Goal: Task Accomplishment & Management: Manage account settings

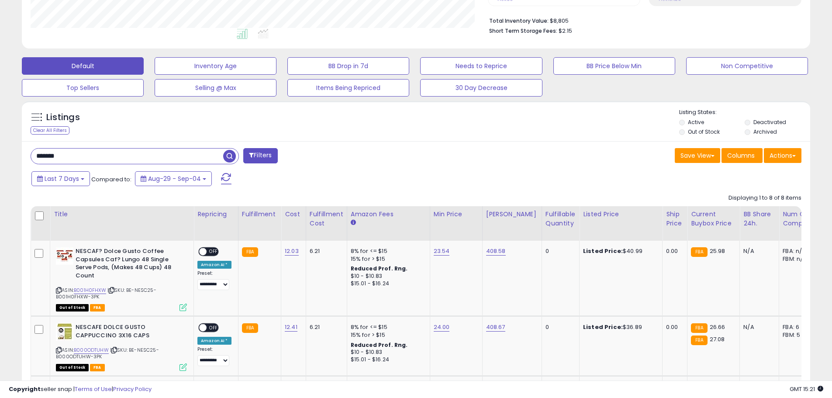
scroll to position [179, 457]
drag, startPoint x: 77, startPoint y: 154, endPoint x: 17, endPoint y: 160, distance: 61.0
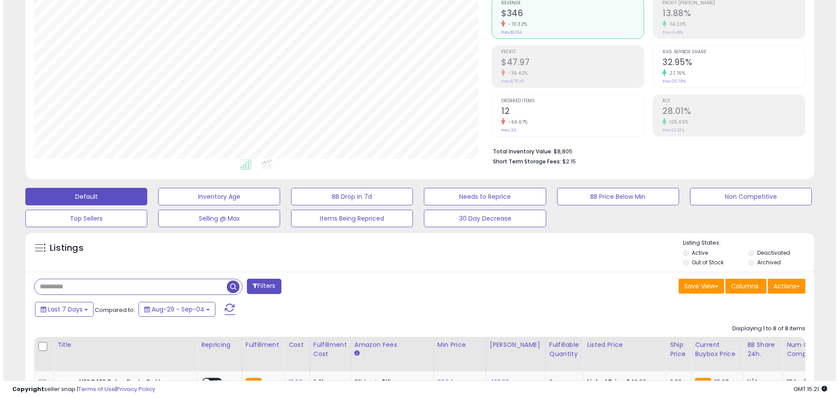
scroll to position [0, 0]
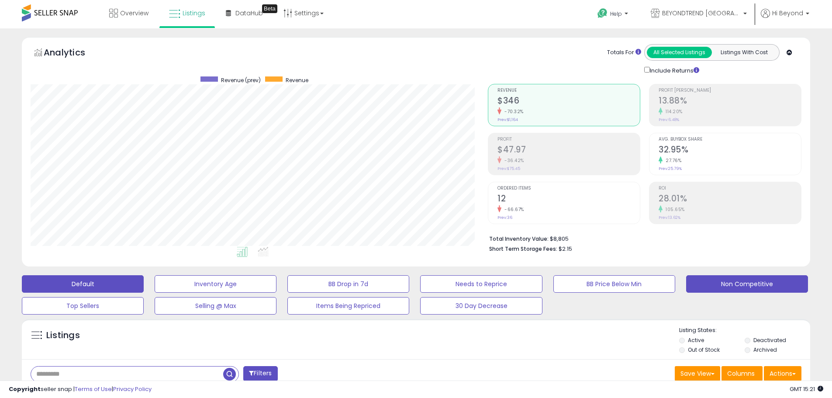
click at [727, 287] on button "Non Competitive" at bounding box center [747, 283] width 122 height 17
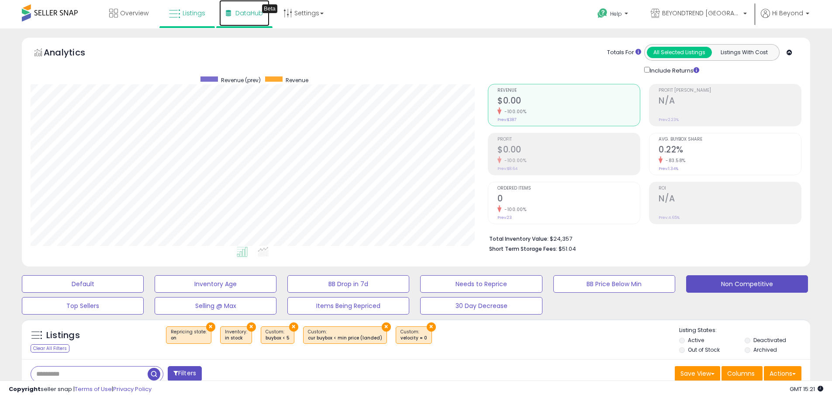
click at [230, 14] on icon at bounding box center [228, 13] width 5 height 6
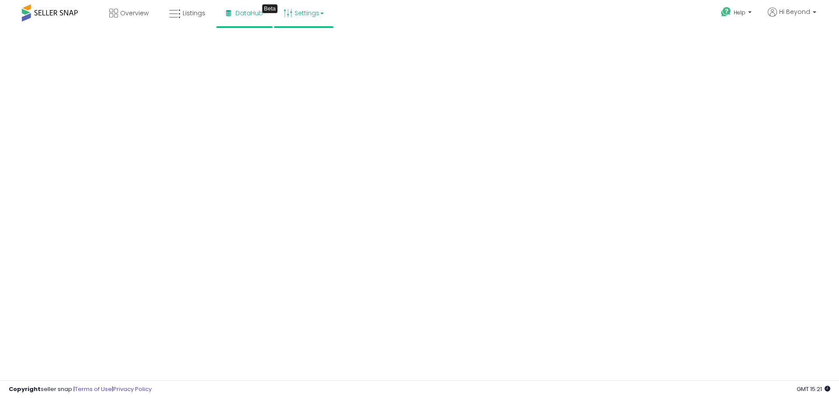
click at [291, 16] on icon at bounding box center [288, 13] width 9 height 9
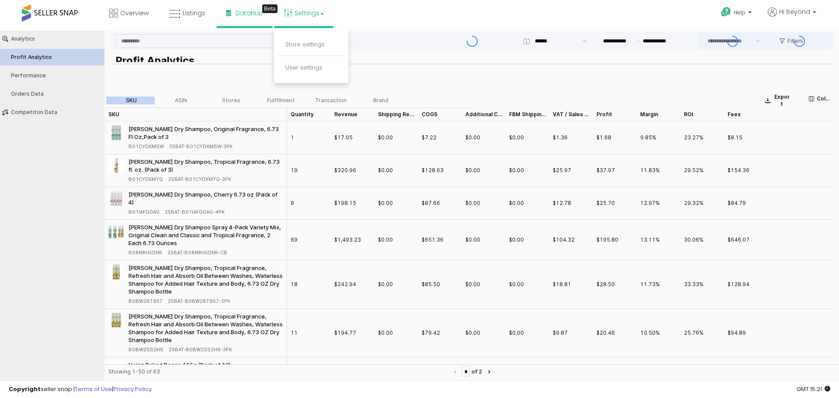
type input "***"
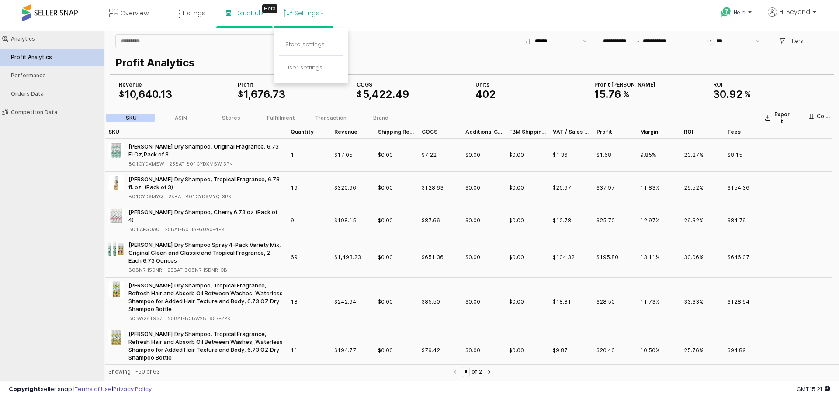
click at [300, 16] on link "Settings" at bounding box center [303, 13] width 53 height 26
click at [304, 45] on link "Store settings" at bounding box center [304, 44] width 39 height 8
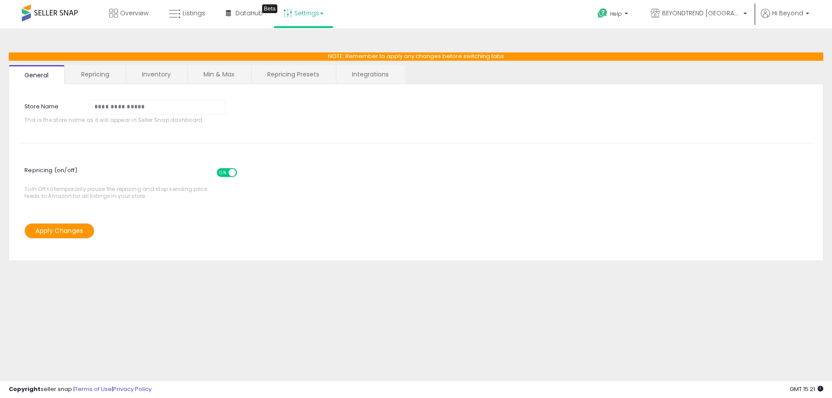
click at [115, 74] on link "Repricing" at bounding box center [95, 74] width 59 height 18
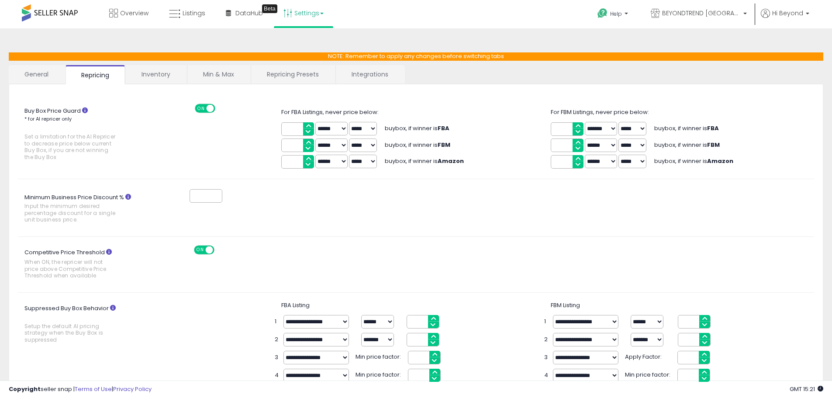
click at [175, 75] on link "Inventory" at bounding box center [156, 74] width 60 height 18
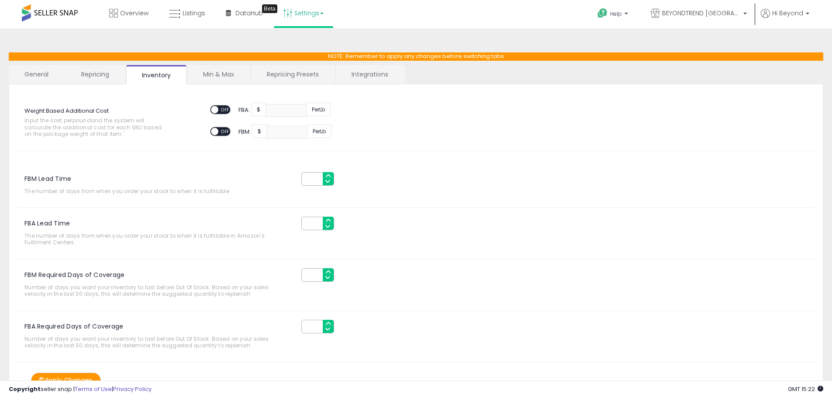
click at [362, 76] on link "Integrations" at bounding box center [370, 74] width 68 height 18
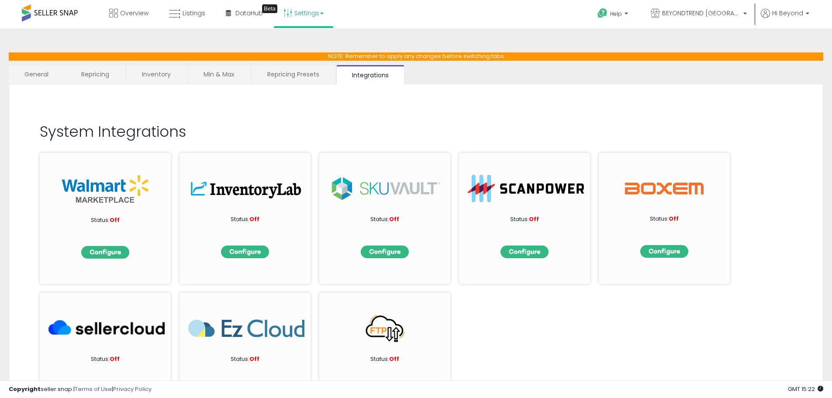
click at [293, 77] on link "Repricing Presets" at bounding box center [293, 74] width 83 height 18
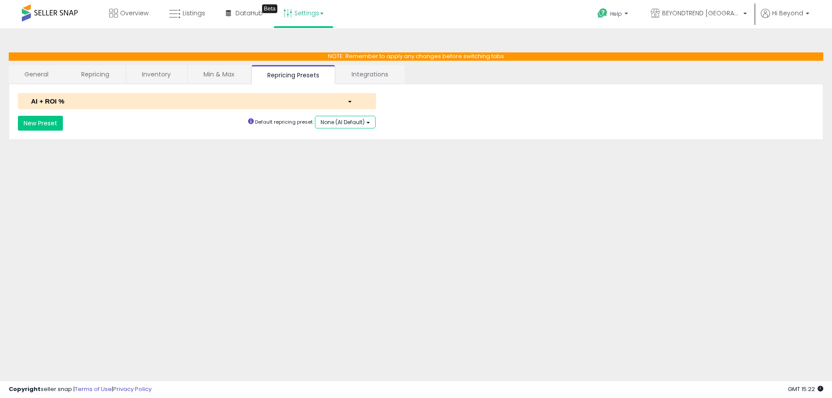
click at [338, 124] on span "None (AI Default)" at bounding box center [343, 121] width 44 height 7
click at [344, 156] on div "**********" at bounding box center [416, 218] width 824 height 363
click at [369, 123] on label "saved" at bounding box center [366, 122] width 17 height 8
click at [344, 122] on button "AI + ROI %" at bounding box center [332, 122] width 42 height 13
click at [268, 170] on div "**********" at bounding box center [416, 218] width 824 height 363
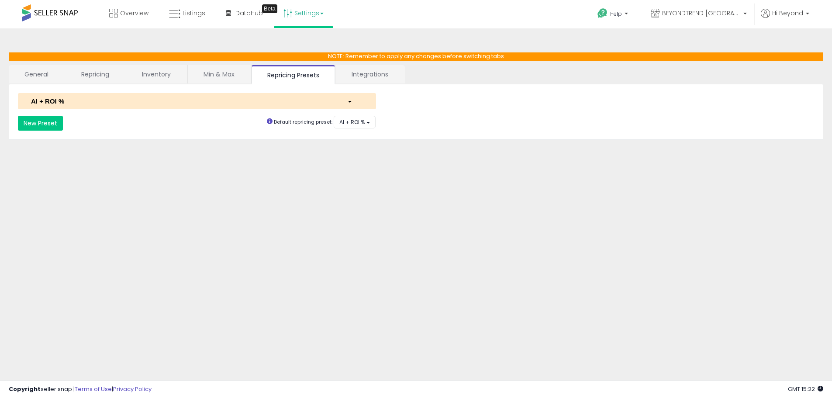
click at [350, 99] on div "button" at bounding box center [355, 101] width 29 height 9
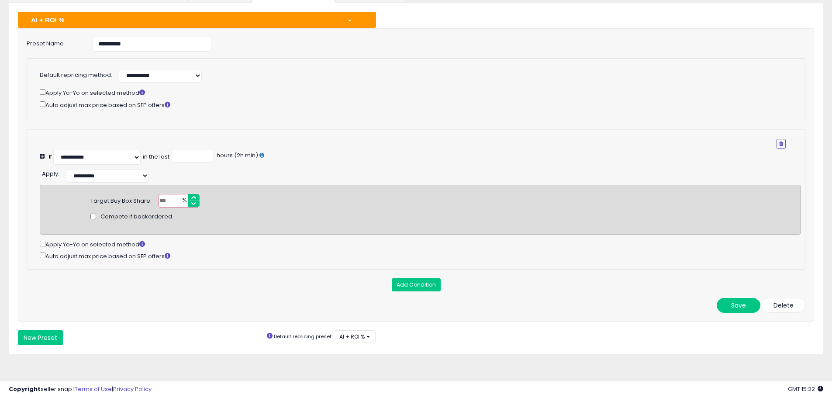
scroll to position [88, 0]
click at [411, 285] on button "Add Condition" at bounding box center [416, 284] width 49 height 13
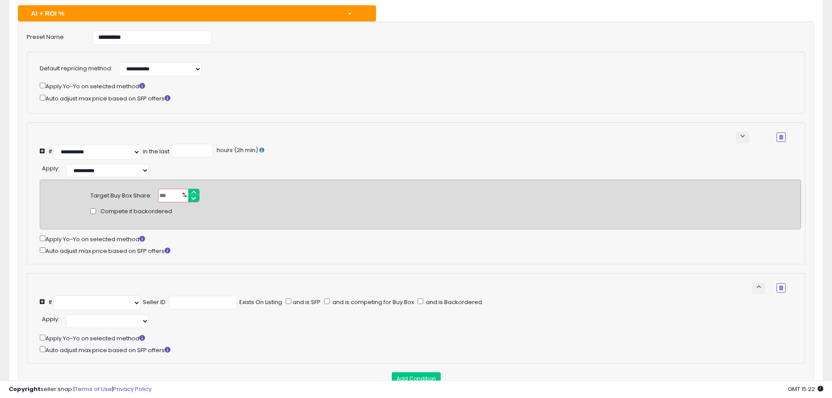
select select "**********"
select select "*********"
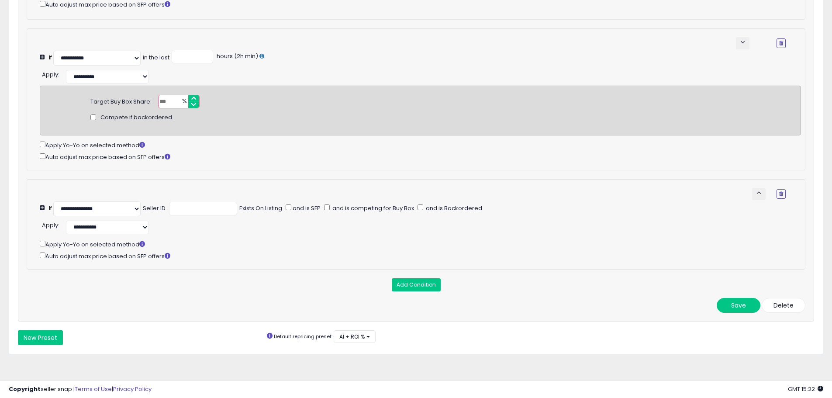
scroll to position [195, 0]
click at [137, 204] on select "**********" at bounding box center [96, 208] width 87 height 15
click at [222, 226] on div "**********" at bounding box center [421, 226] width 762 height 16
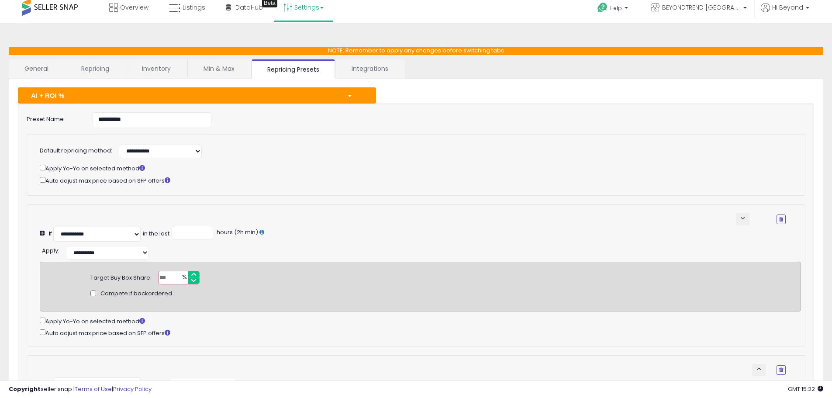
scroll to position [0, 0]
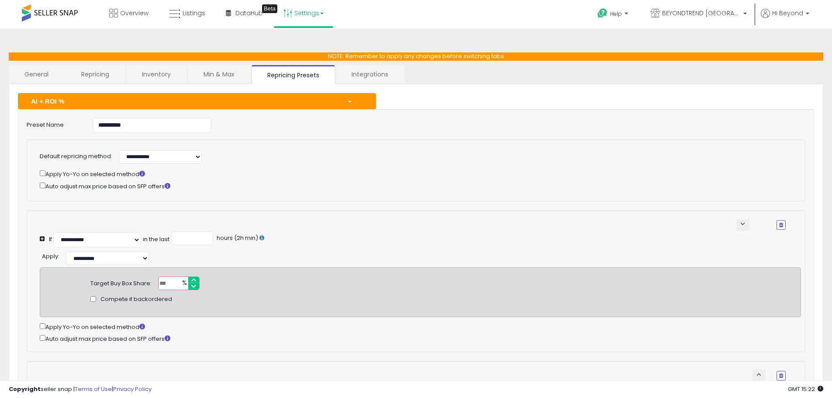
click at [352, 104] on div "button" at bounding box center [355, 101] width 29 height 9
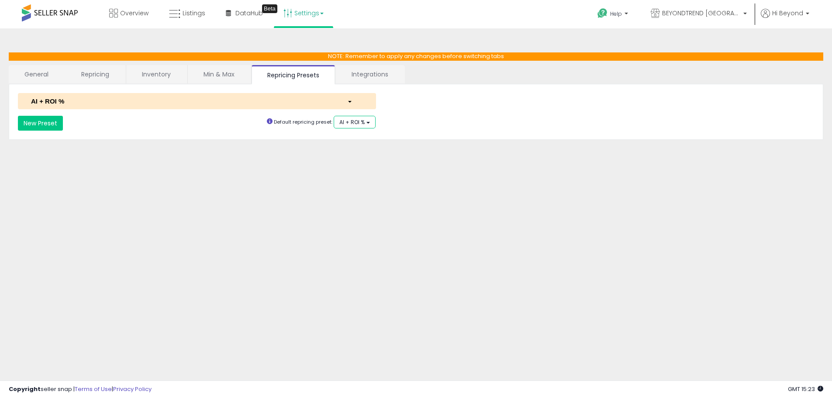
click at [366, 122] on button "AI + ROI %" at bounding box center [355, 122] width 42 height 13
click at [309, 152] on div "**********" at bounding box center [416, 218] width 824 height 363
click at [370, 77] on link "Integrations" at bounding box center [370, 74] width 68 height 18
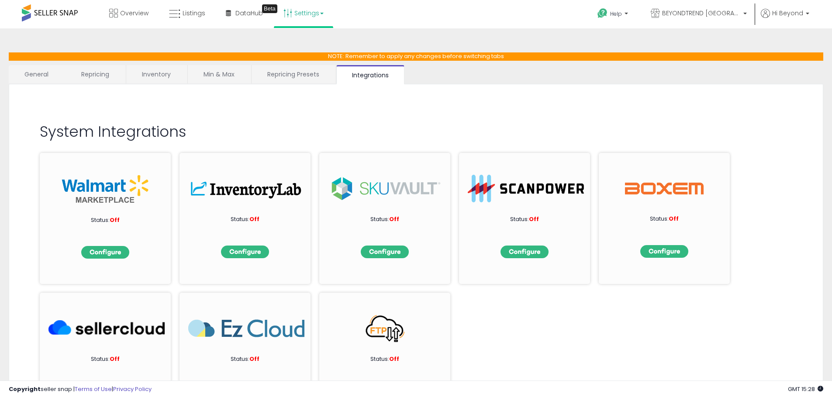
click at [310, 76] on link "Repricing Presets" at bounding box center [293, 74] width 83 height 18
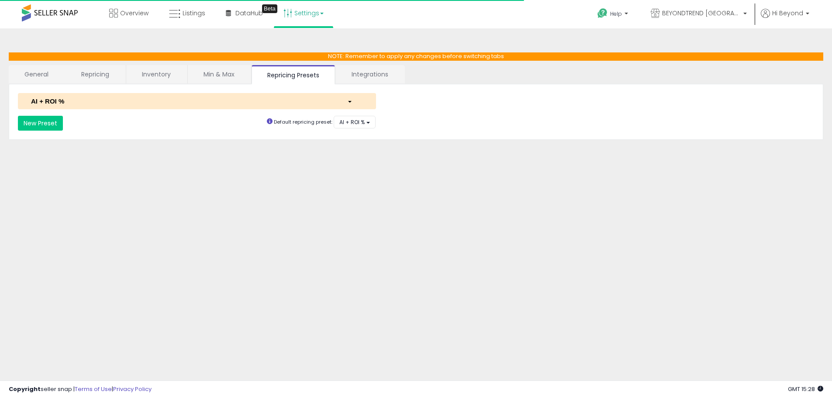
click at [232, 76] on link "Min & Max" at bounding box center [219, 74] width 62 height 18
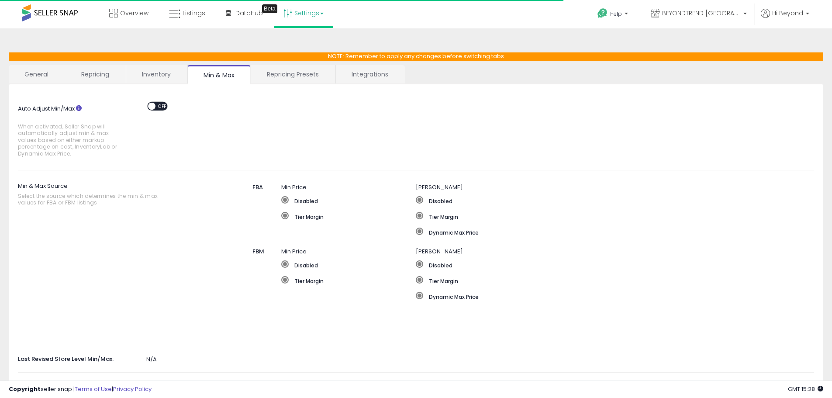
click at [167, 79] on link "Inventory" at bounding box center [156, 74] width 60 height 18
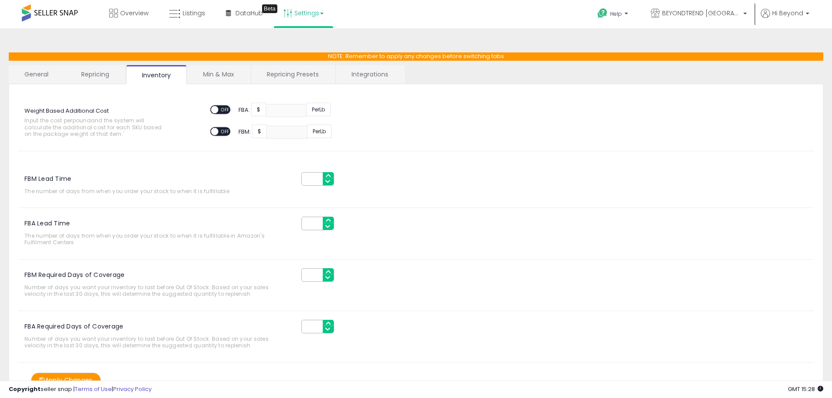
click at [110, 75] on link "Repricing" at bounding box center [95, 74] width 59 height 18
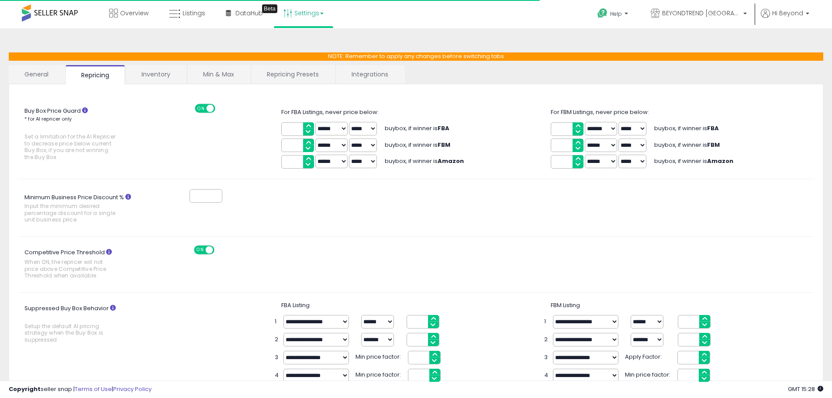
click at [47, 74] on link "General" at bounding box center [37, 74] width 56 height 18
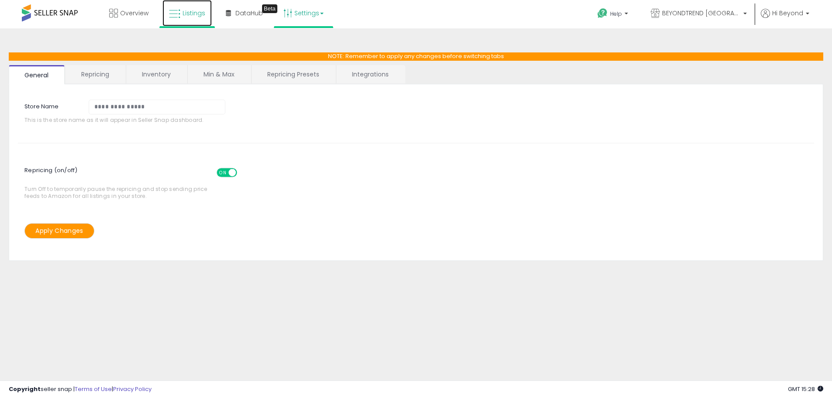
click at [180, 14] on icon at bounding box center [174, 13] width 11 height 11
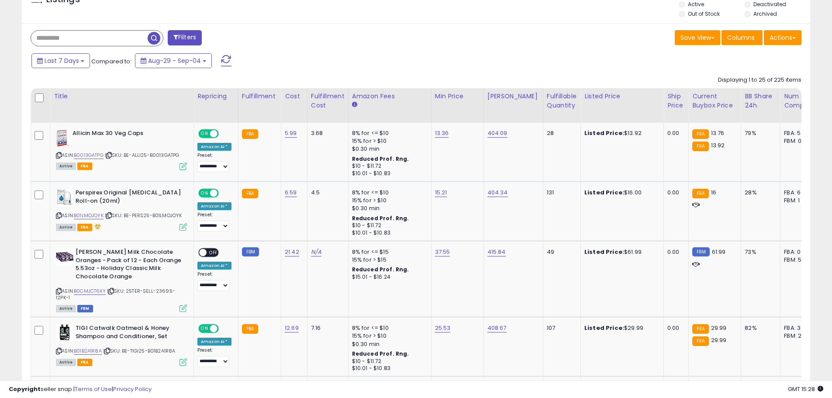
scroll to position [350, 0]
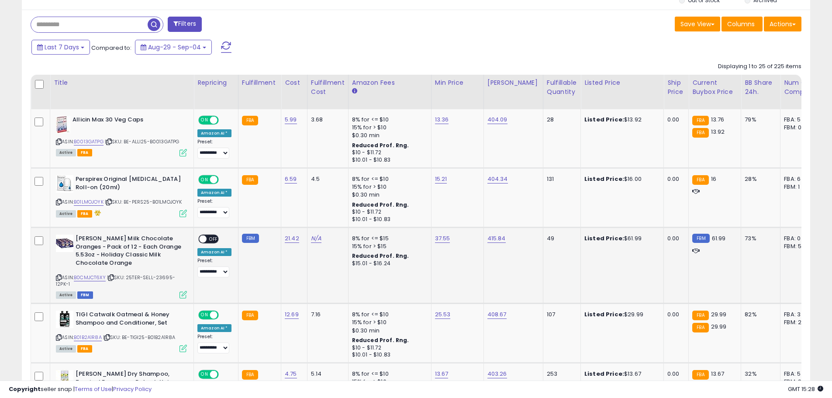
click at [205, 236] on span at bounding box center [202, 238] width 7 height 7
click at [75, 23] on input "text" at bounding box center [127, 24] width 192 height 15
type input "*******"
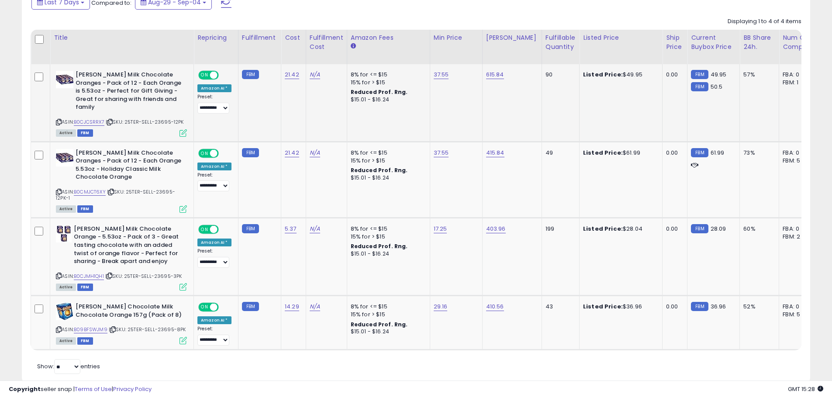
scroll to position [406, 0]
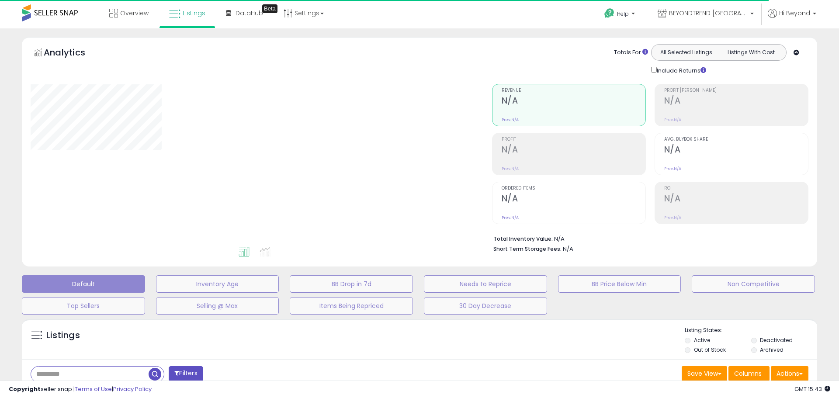
type input "*******"
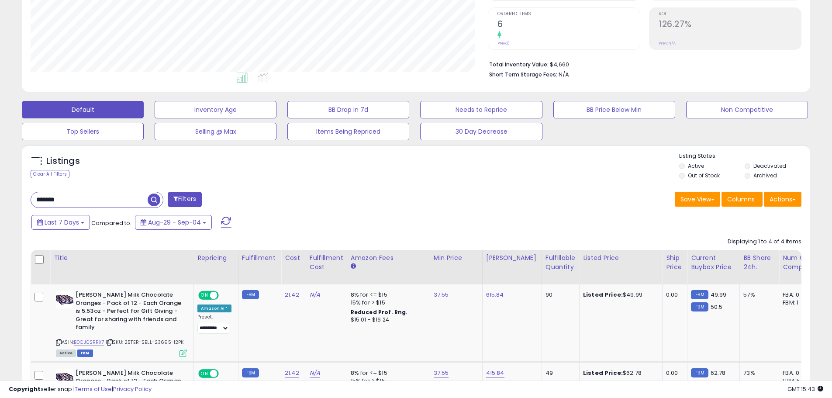
scroll to position [175, 0]
click at [792, 199] on button "Actions" at bounding box center [783, 198] width 38 height 15
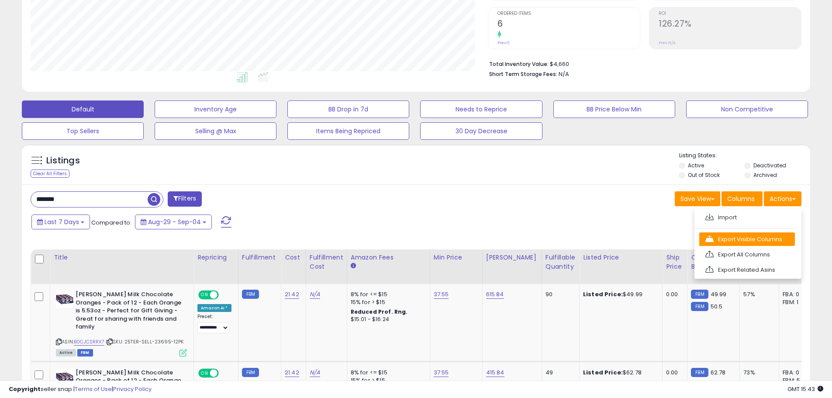
click at [751, 239] on link "Export Visible Columns" at bounding box center [747, 239] width 96 height 14
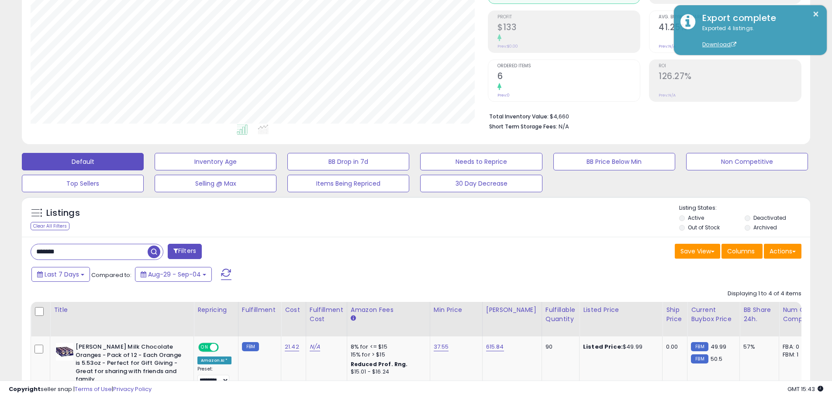
scroll to position [131, 0]
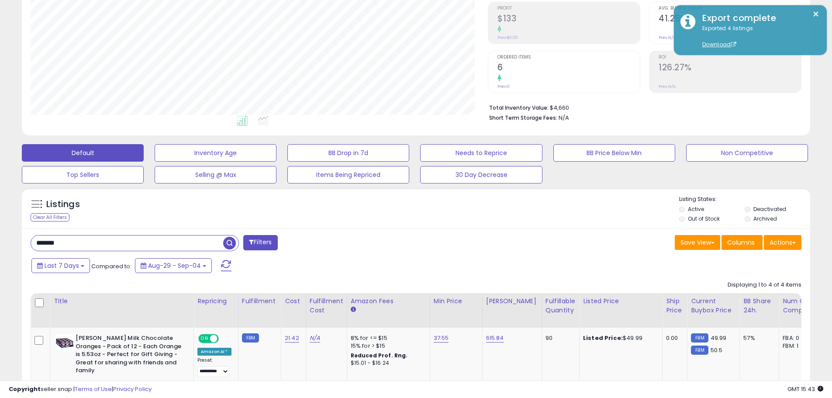
drag, startPoint x: 76, startPoint y: 247, endPoint x: 34, endPoint y: 247, distance: 42.4
click at [34, 247] on input "*******" at bounding box center [127, 242] width 192 height 15
click at [95, 146] on button "Default" at bounding box center [83, 152] width 122 height 17
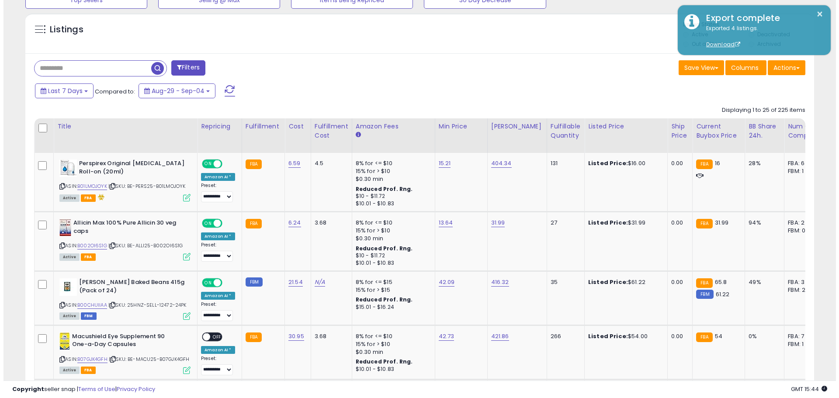
scroll to position [87, 0]
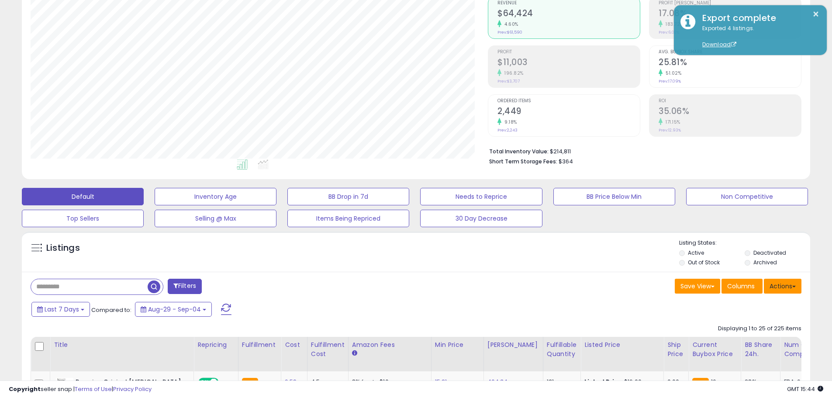
click at [779, 287] on button "Actions" at bounding box center [783, 286] width 38 height 15
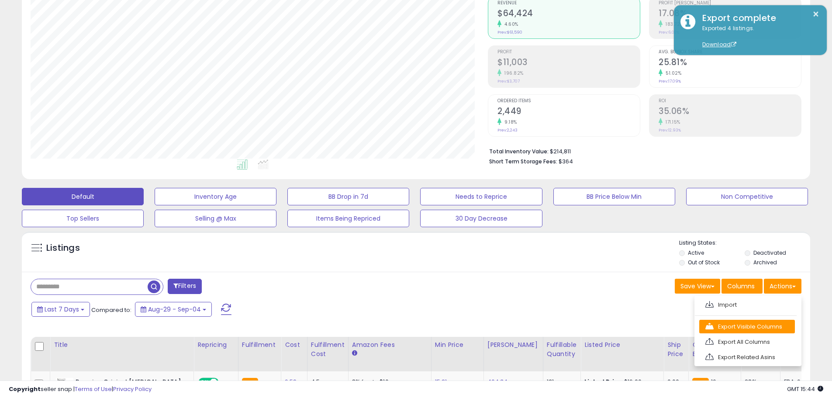
click at [731, 325] on link "Export Visible Columns" at bounding box center [747, 327] width 96 height 14
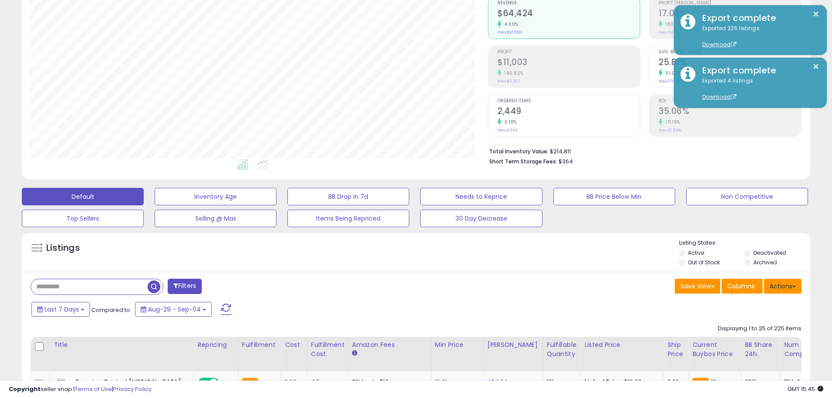
click at [775, 289] on button "Actions" at bounding box center [783, 286] width 38 height 15
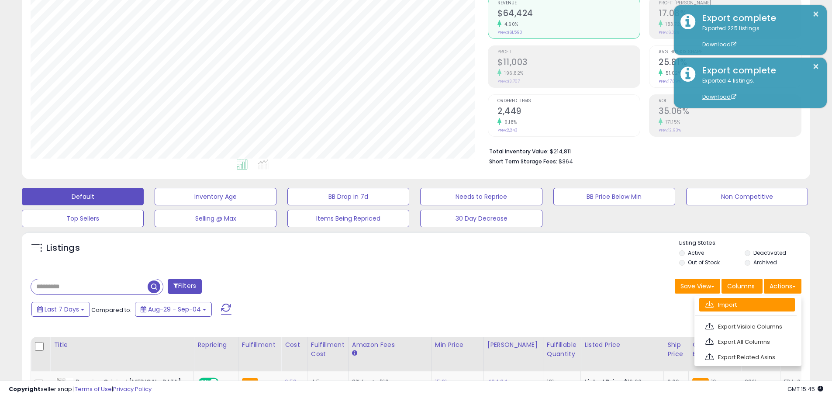
click at [736, 308] on link "Import" at bounding box center [747, 305] width 96 height 14
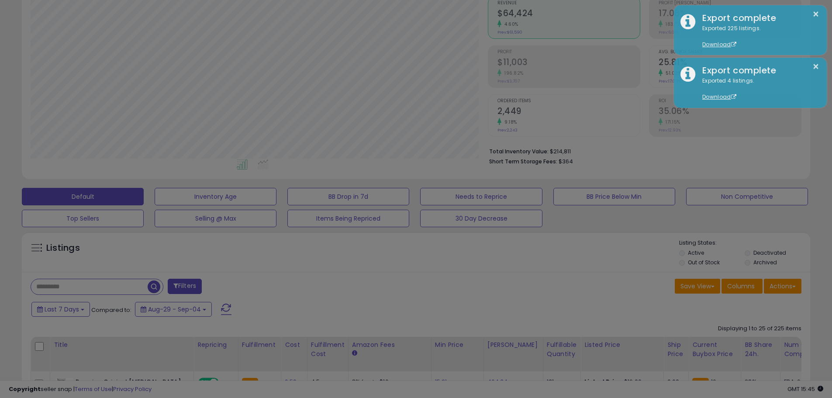
scroll to position [179, 461]
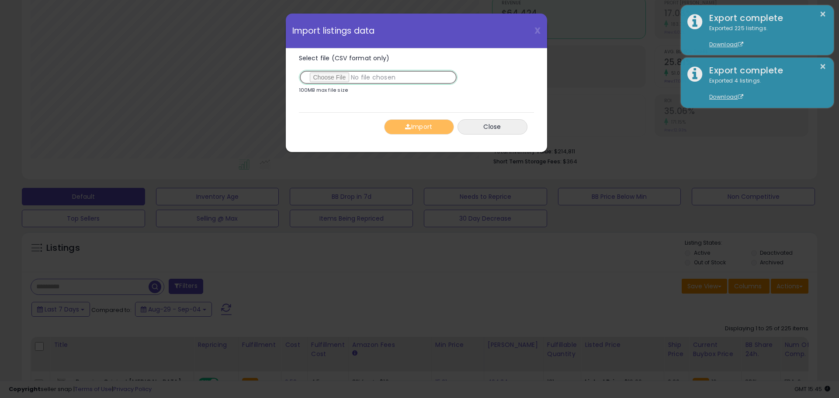
click at [331, 80] on input "Select file (CSV format only)" at bounding box center [378, 77] width 159 height 15
click at [540, 32] on div "X Close Import listings data" at bounding box center [416, 31] width 261 height 35
click at [507, 125] on button "Close" at bounding box center [492, 126] width 70 height 15
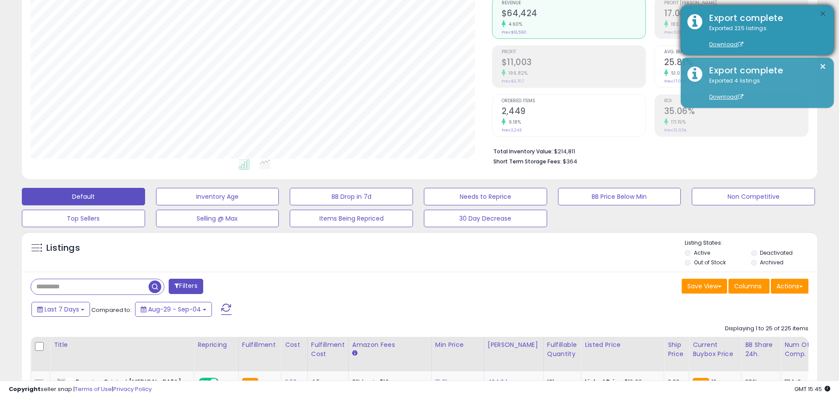
scroll to position [436725, 436447]
click at [817, 14] on button "×" at bounding box center [816, 14] width 7 height 11
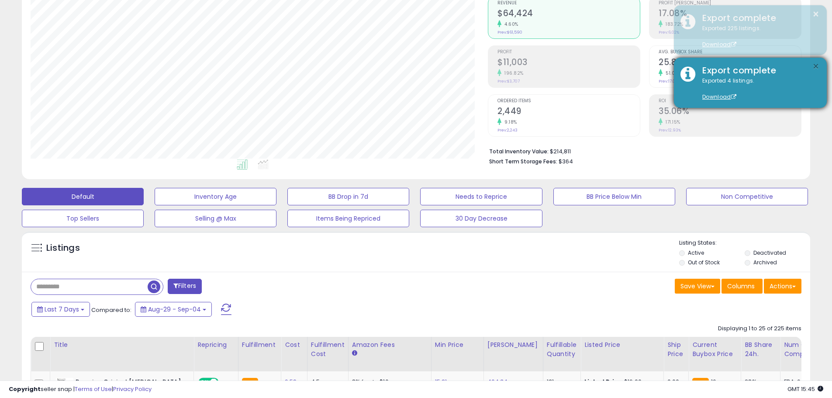
click at [817, 68] on button "×" at bounding box center [816, 66] width 7 height 11
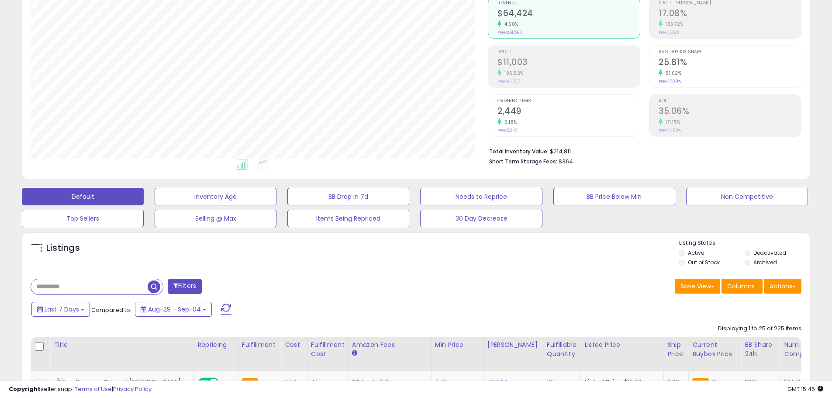
click at [48, 290] on input "text" at bounding box center [89, 286] width 117 height 15
type input "*******"
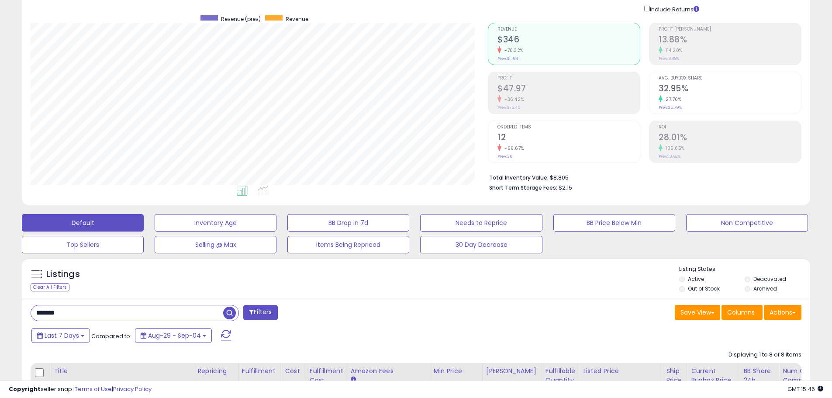
scroll to position [59, 0]
